Goal: Task Accomplishment & Management: Manage account settings

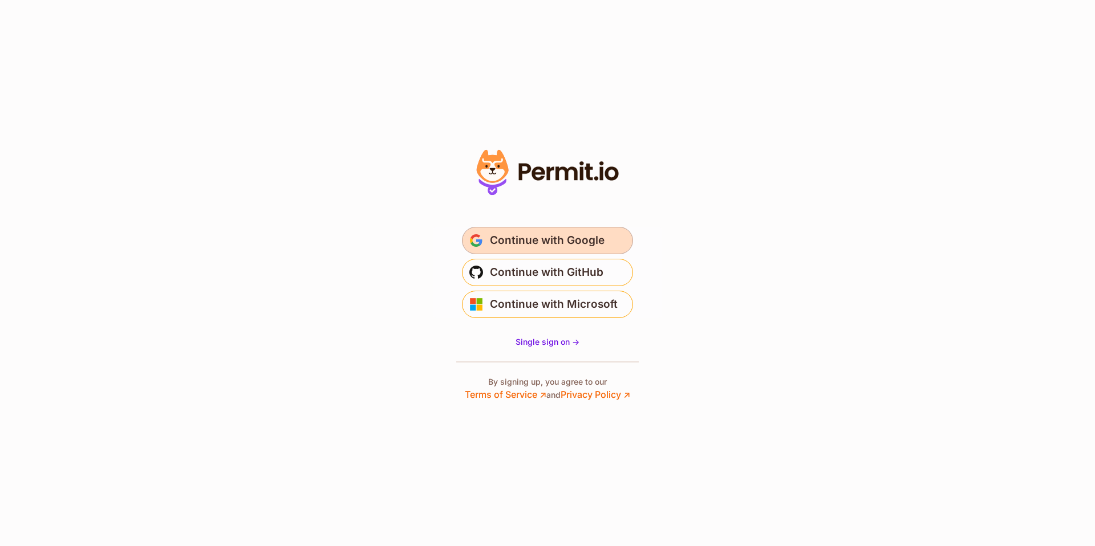
click at [561, 242] on span "Continue with Google" at bounding box center [547, 241] width 115 height 18
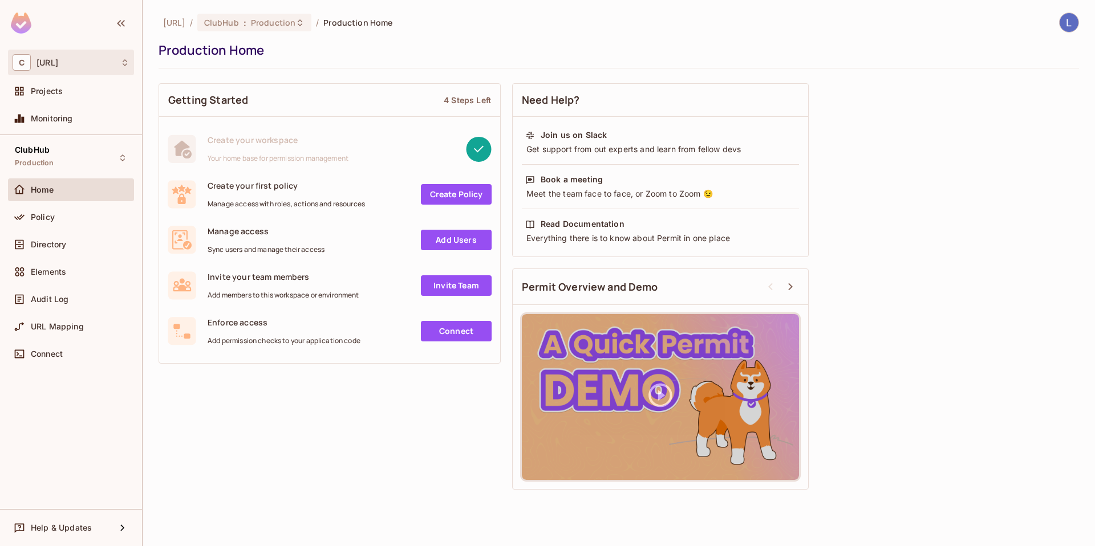
click at [62, 68] on div "C clubhub.ai" at bounding box center [71, 62] width 117 height 17
click at [66, 96] on span "clubhub.ai" at bounding box center [65, 96] width 80 height 11
click at [31, 214] on span "Policy" at bounding box center [43, 217] width 24 height 9
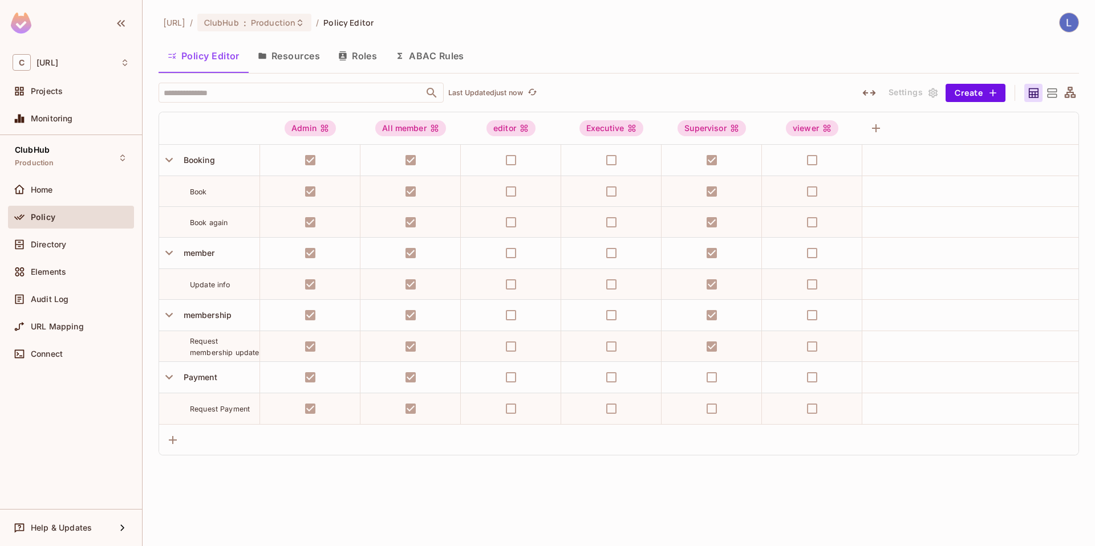
click at [286, 56] on button "Resources" at bounding box center [289, 56] width 80 height 29
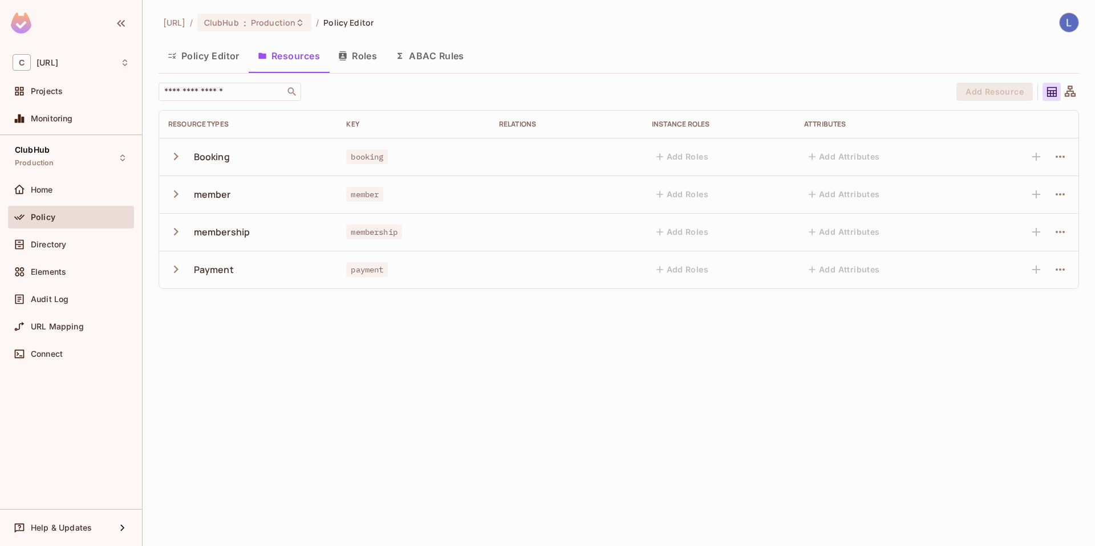
click at [173, 156] on icon "button" at bounding box center [175, 156] width 15 height 15
click at [177, 274] on icon "button" at bounding box center [175, 269] width 15 height 15
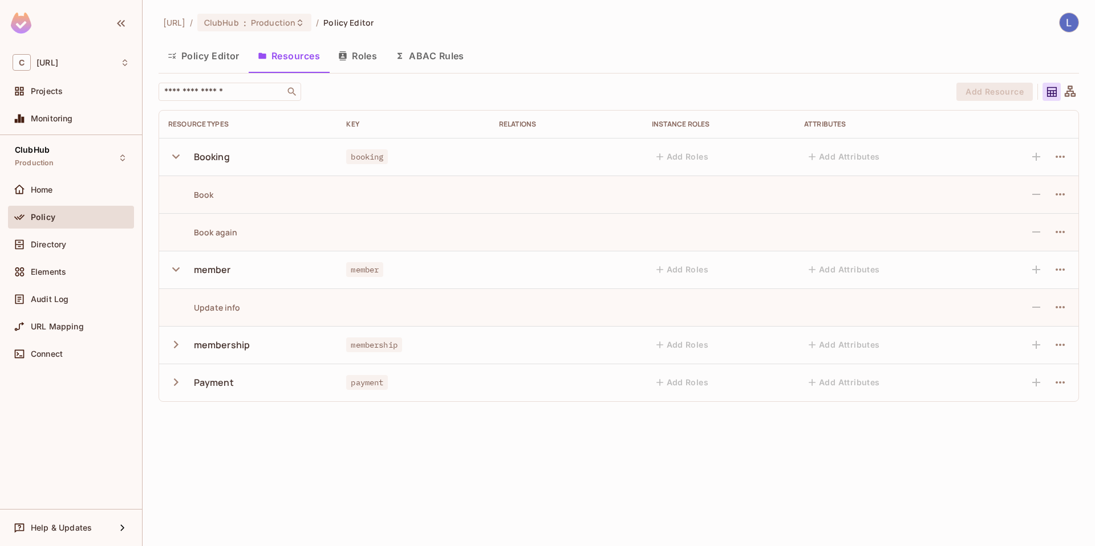
click at [180, 345] on icon "button" at bounding box center [175, 344] width 15 height 15
click at [180, 417] on icon "button" at bounding box center [175, 419] width 15 height 15
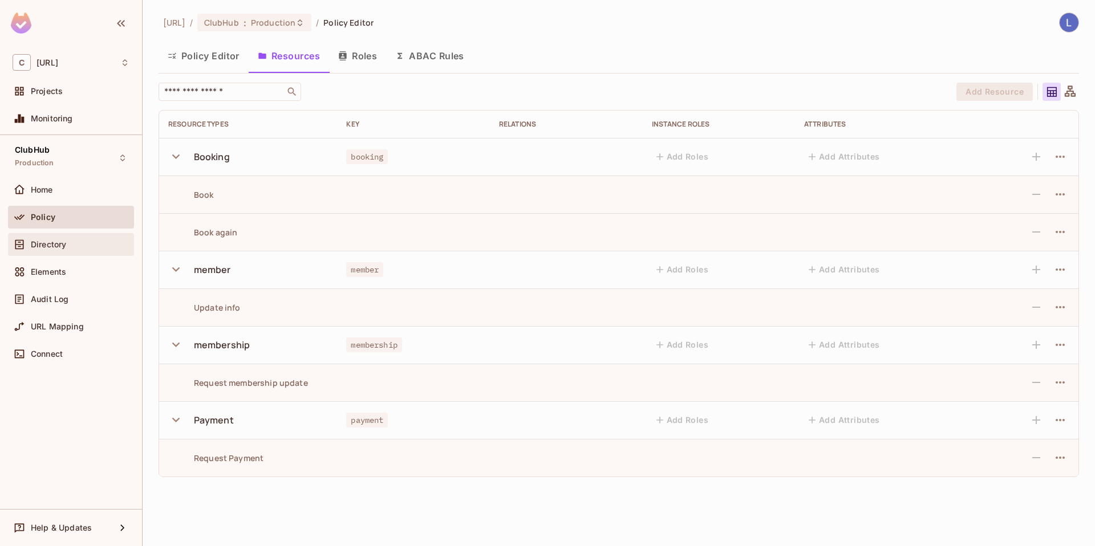
click at [43, 249] on span "Directory" at bounding box center [48, 244] width 35 height 9
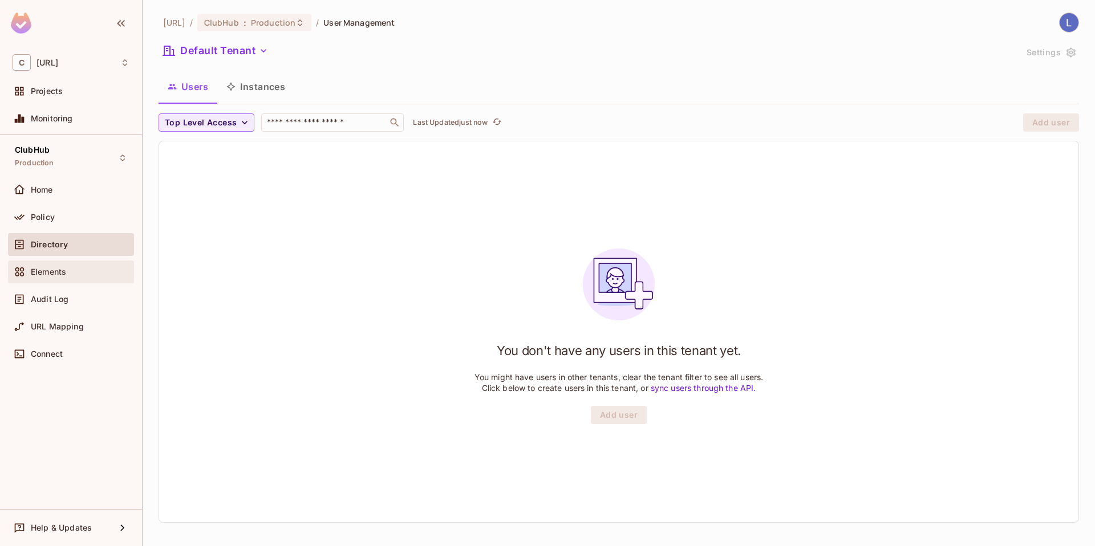
click at [26, 274] on div at bounding box center [22, 272] width 18 height 14
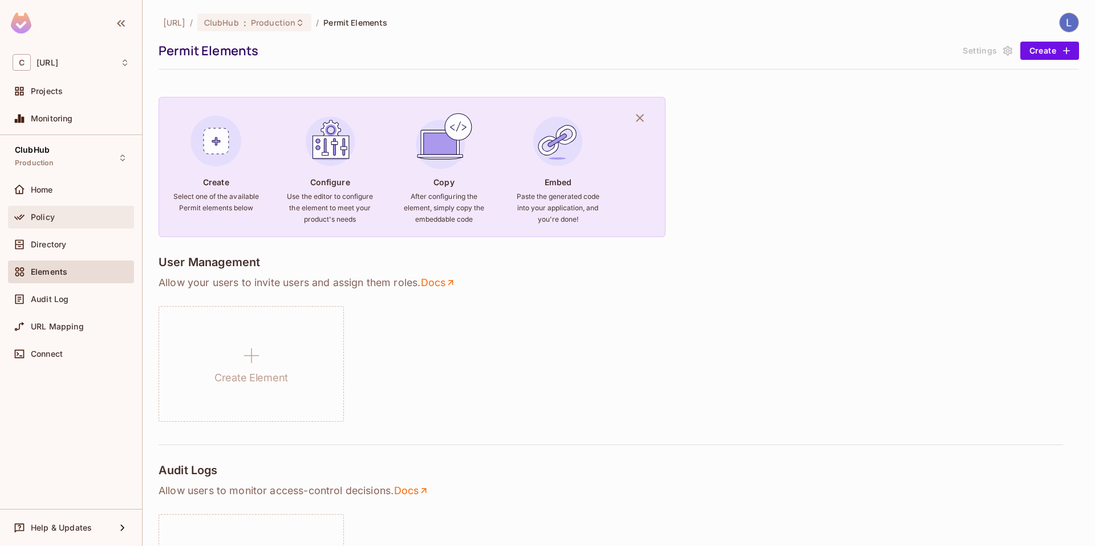
click at [46, 211] on div "Policy" at bounding box center [71, 217] width 117 height 14
